Goal: Task Accomplishment & Management: Use online tool/utility

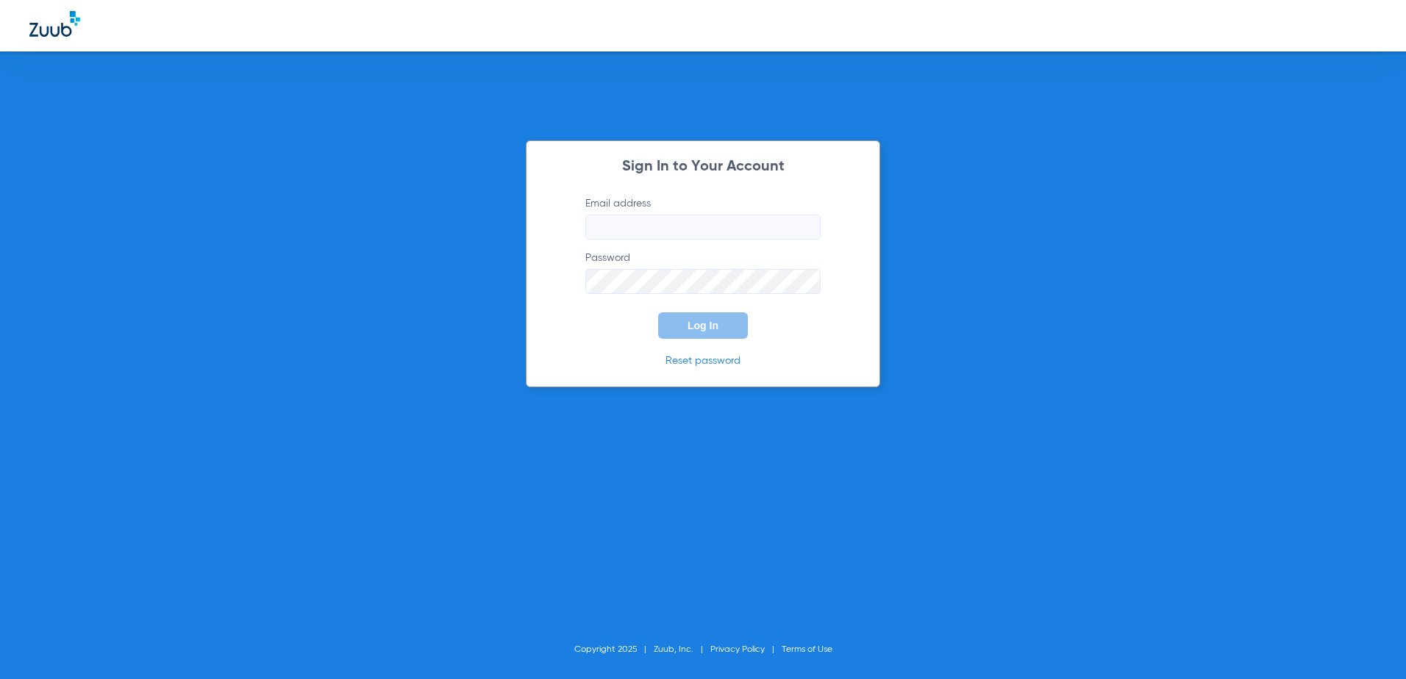
type input "[EMAIL_ADDRESS][DOMAIN_NAME]"
click at [718, 329] on button "Log In" at bounding box center [703, 325] width 90 height 26
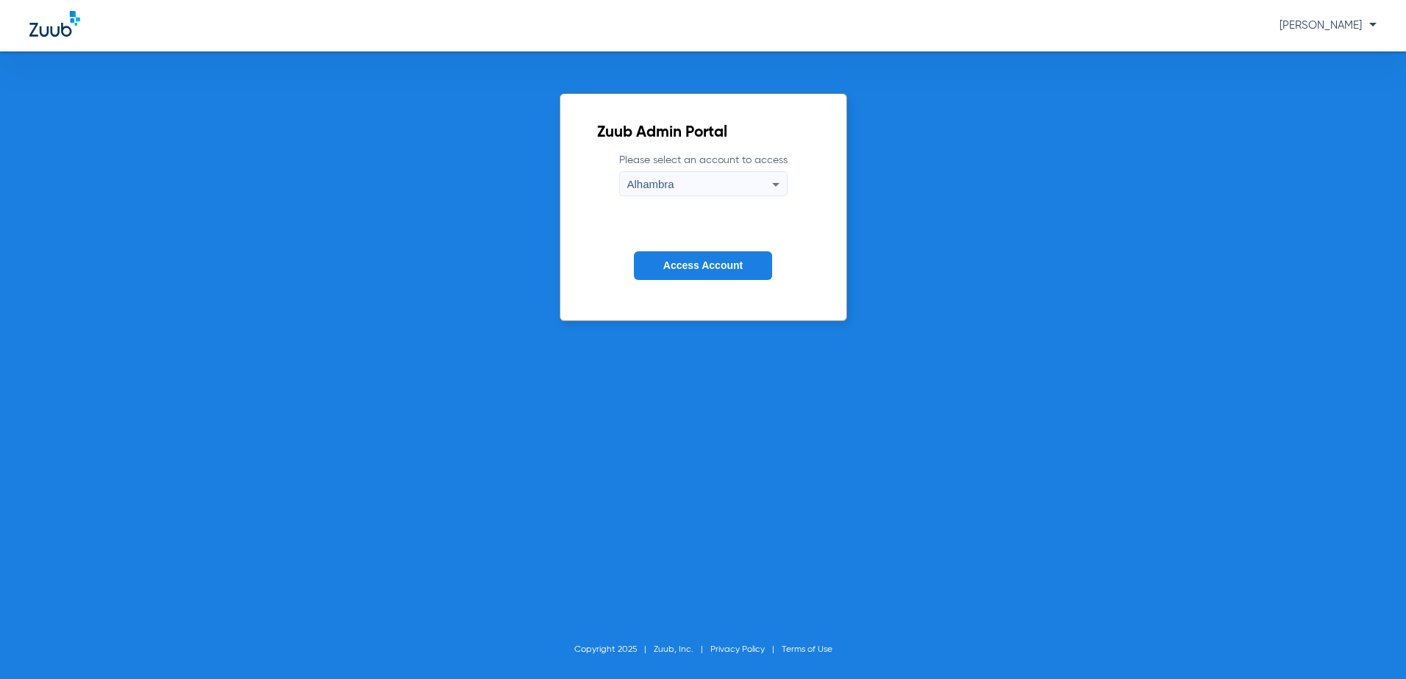
click at [730, 269] on span "Access Account" at bounding box center [702, 265] width 79 height 12
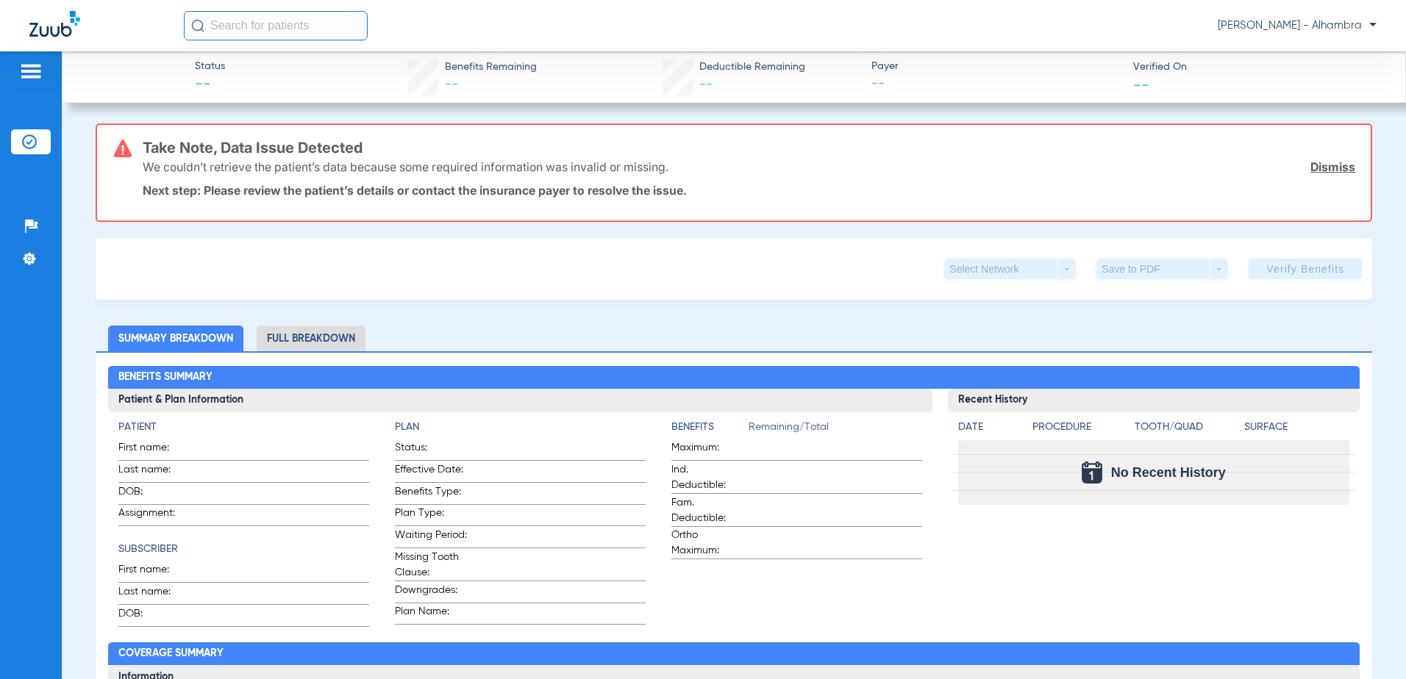
click at [46, 18] on img at bounding box center [54, 24] width 51 height 26
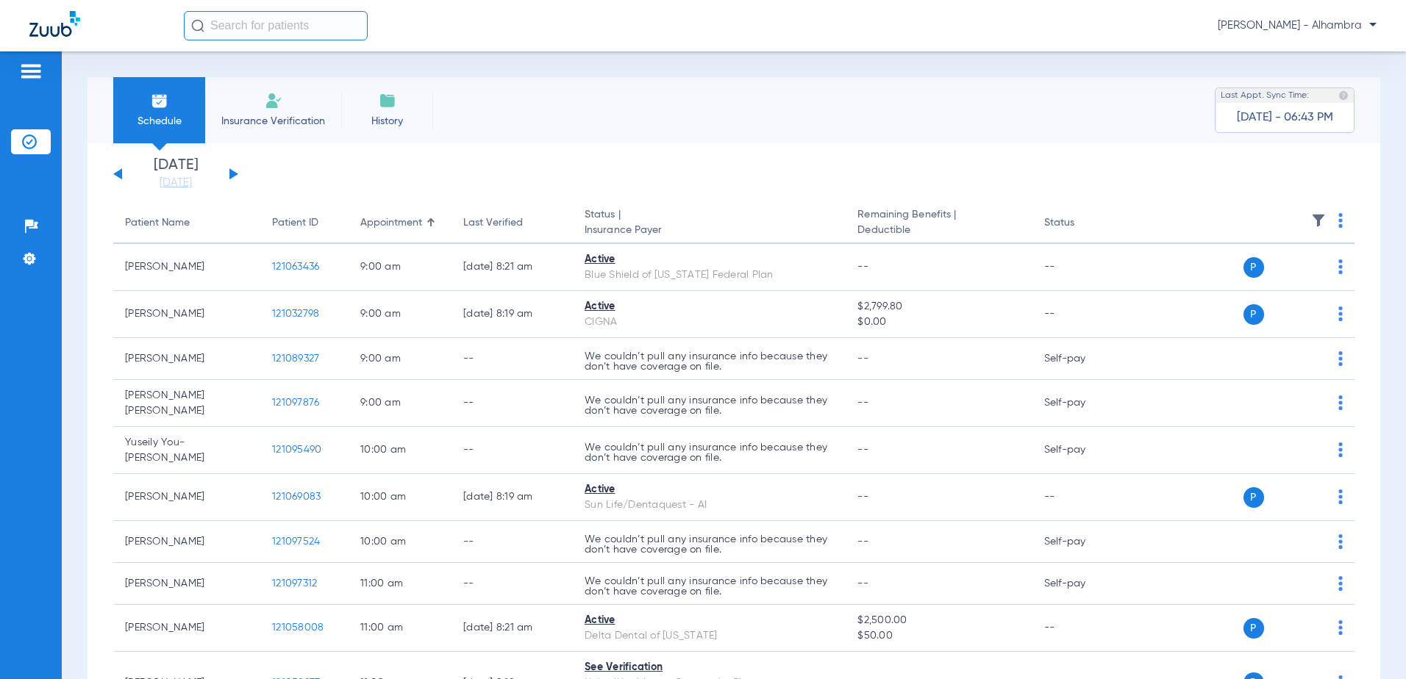
click at [1338, 222] on img at bounding box center [1340, 220] width 4 height 15
click at [1281, 284] on button "Verify All" at bounding box center [1272, 278] width 115 height 29
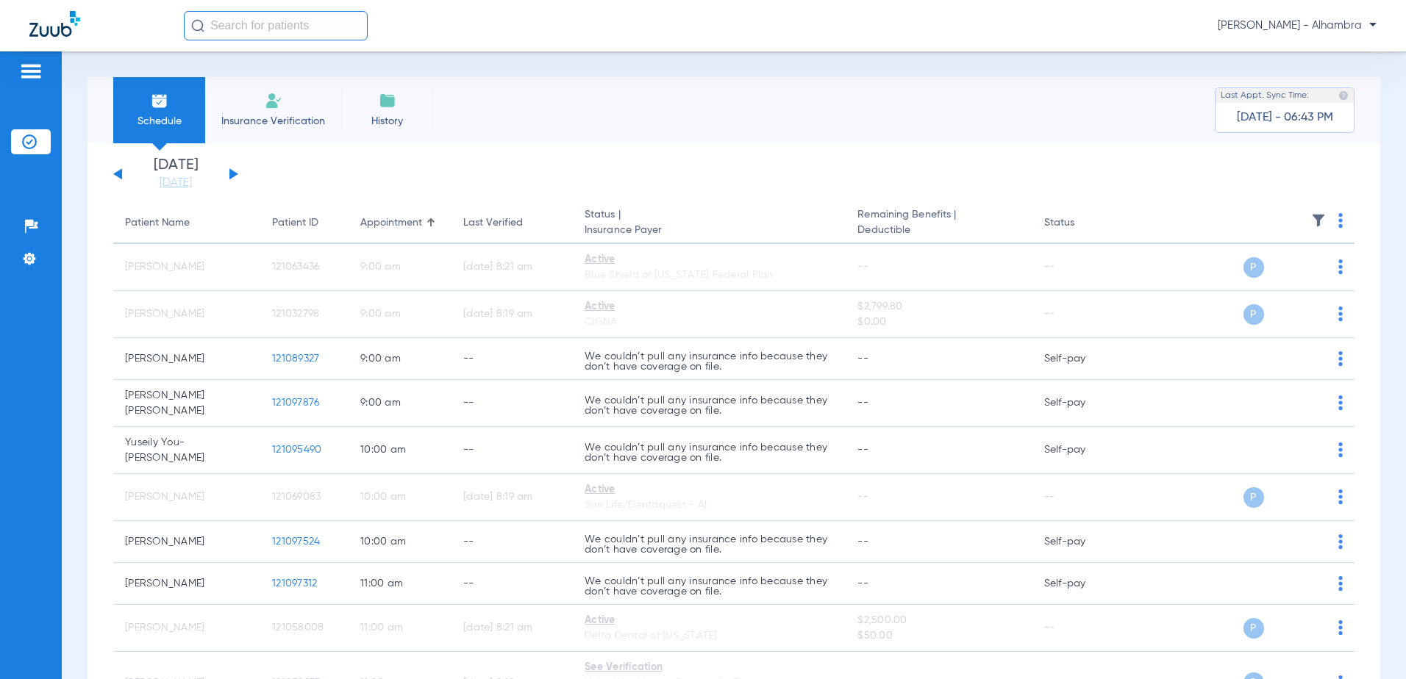
click at [232, 175] on button at bounding box center [233, 173] width 9 height 11
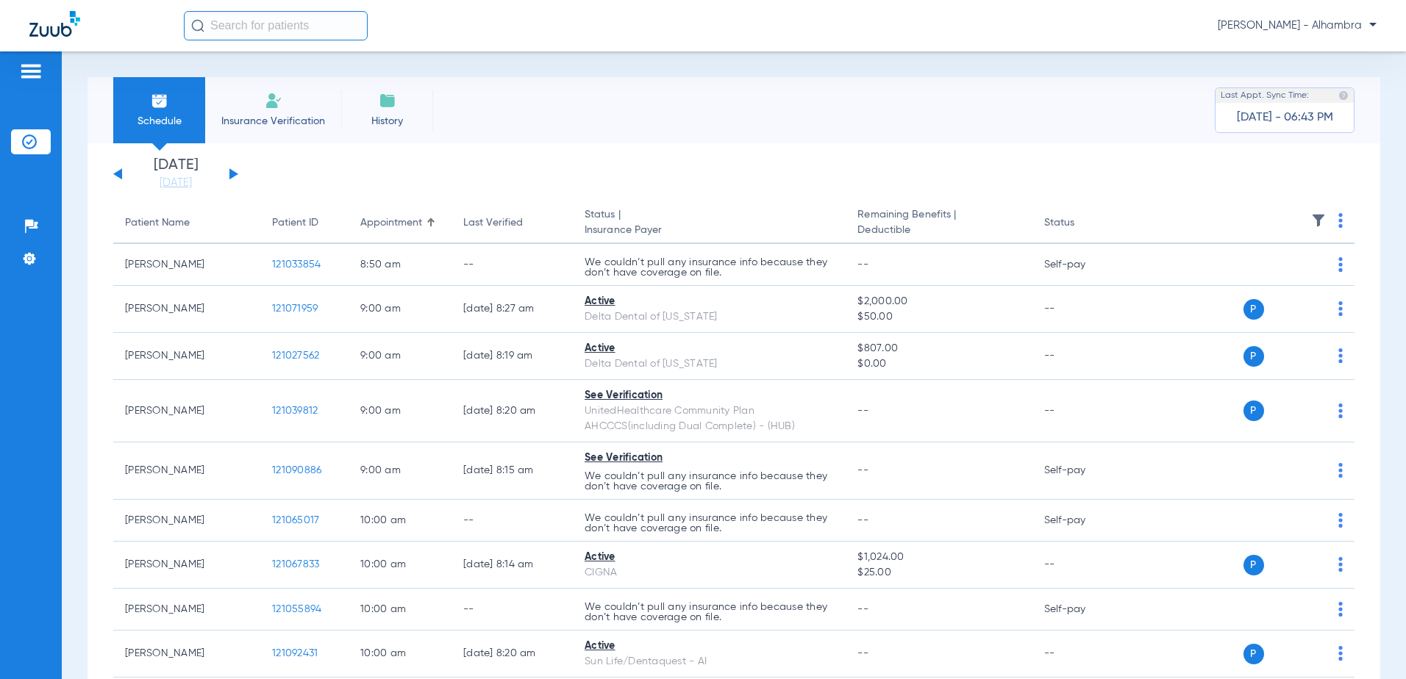
click at [1339, 218] on th at bounding box center [1242, 223] width 223 height 41
click at [1338, 221] on img at bounding box center [1340, 220] width 4 height 15
click at [1292, 279] on span "Verify All" at bounding box center [1275, 278] width 88 height 10
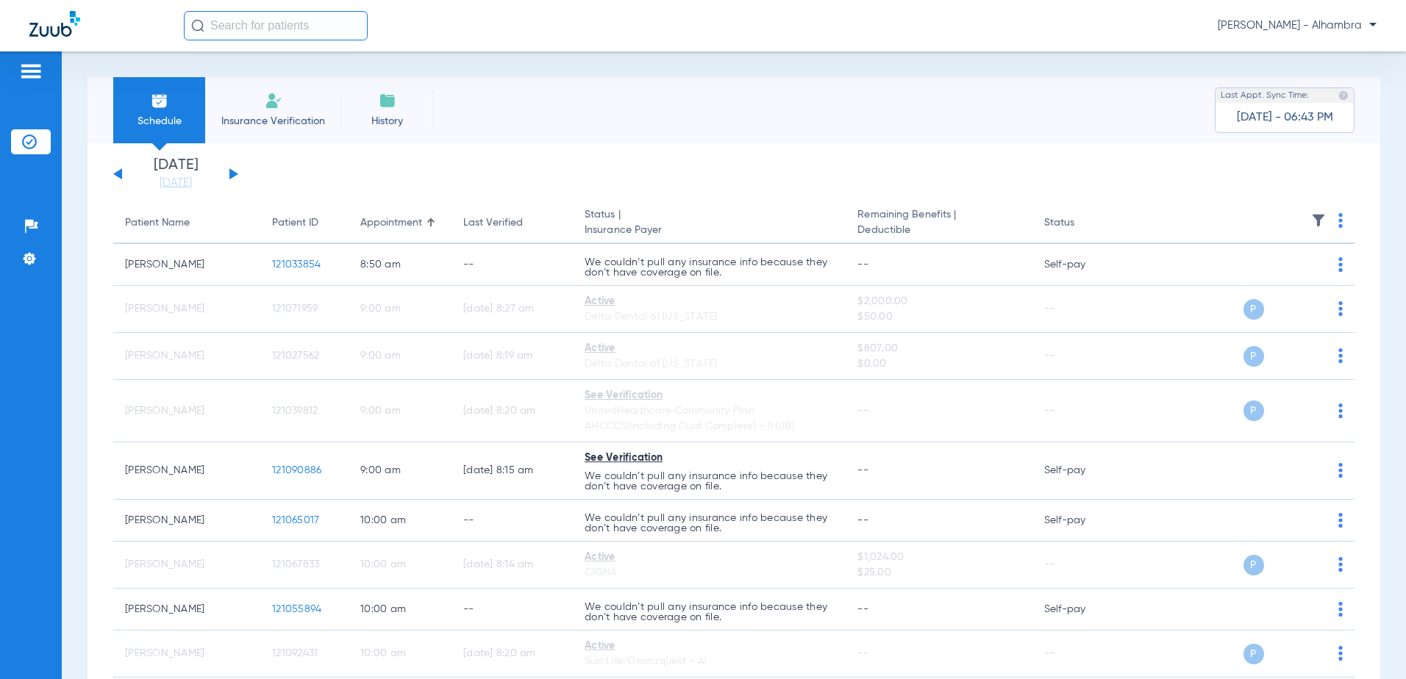
click at [232, 175] on button at bounding box center [233, 173] width 9 height 11
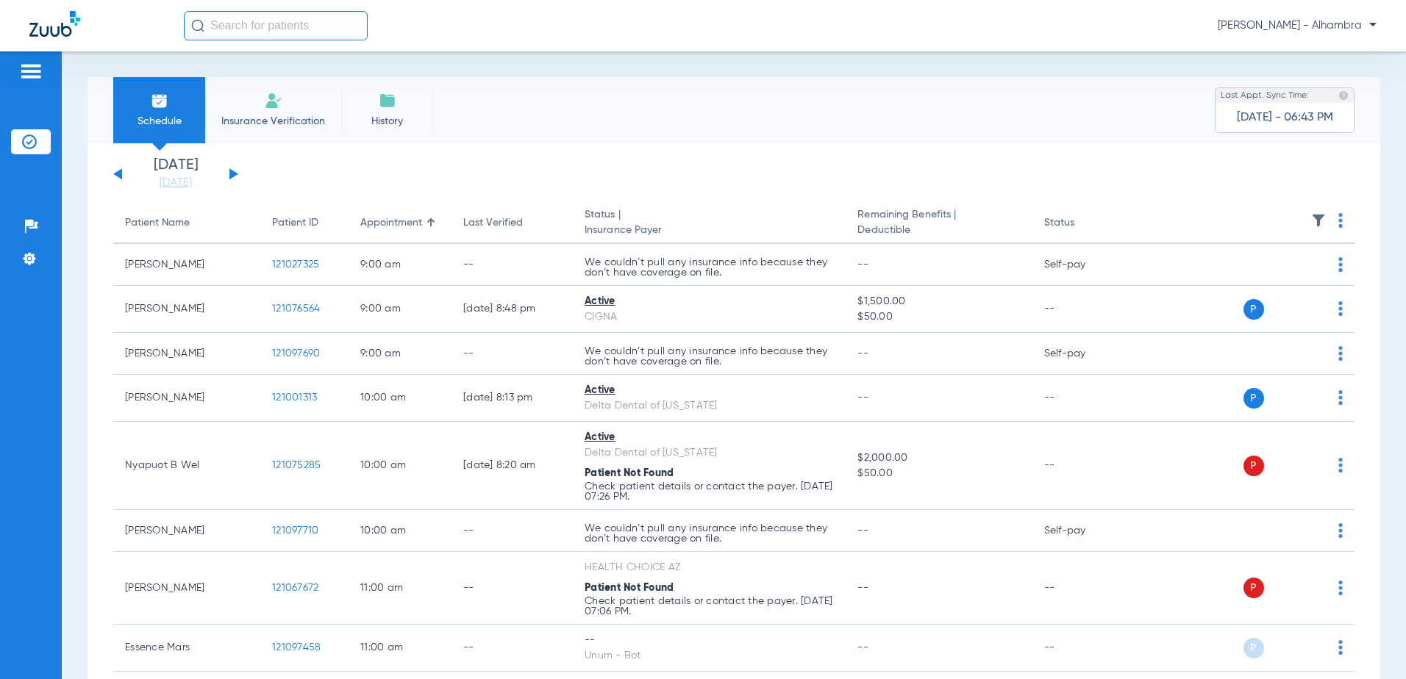
click at [1338, 224] on img at bounding box center [1340, 220] width 4 height 15
click at [1291, 276] on span "Verify All" at bounding box center [1275, 278] width 88 height 10
